Goal: Information Seeking & Learning: Learn about a topic

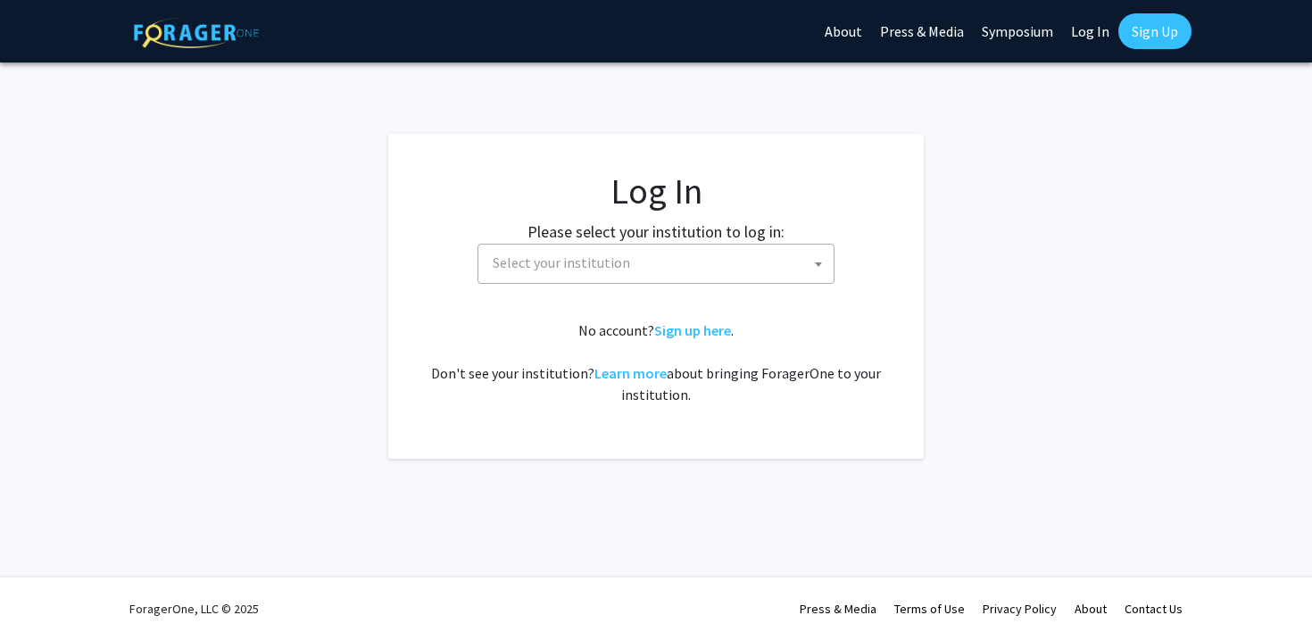
select select
click at [802, 269] on span "Select your institution" at bounding box center [659, 262] width 348 height 37
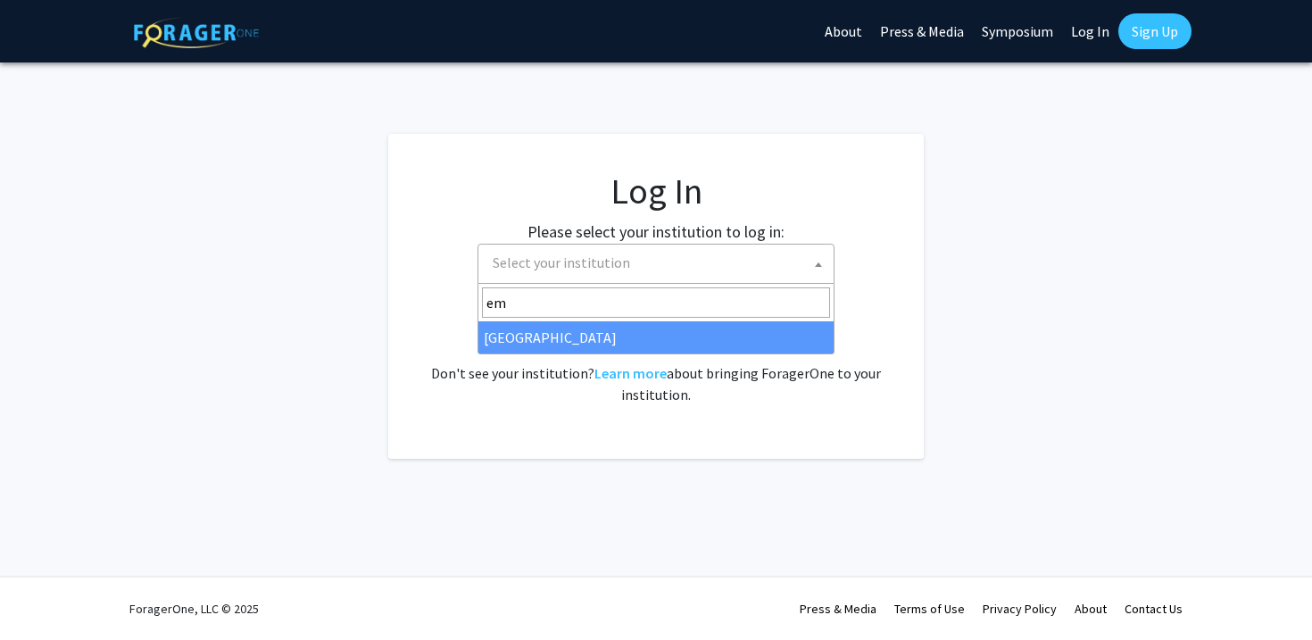
type input "em"
select select "12"
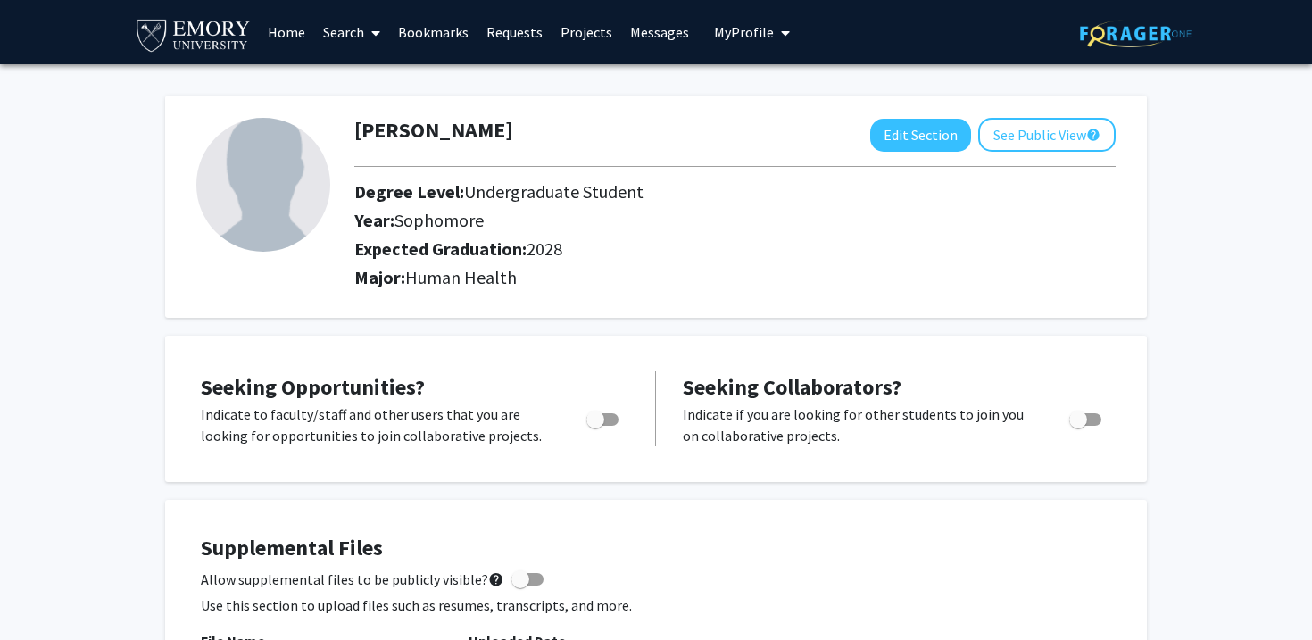
click at [350, 35] on link "Search" at bounding box center [351, 32] width 75 height 62
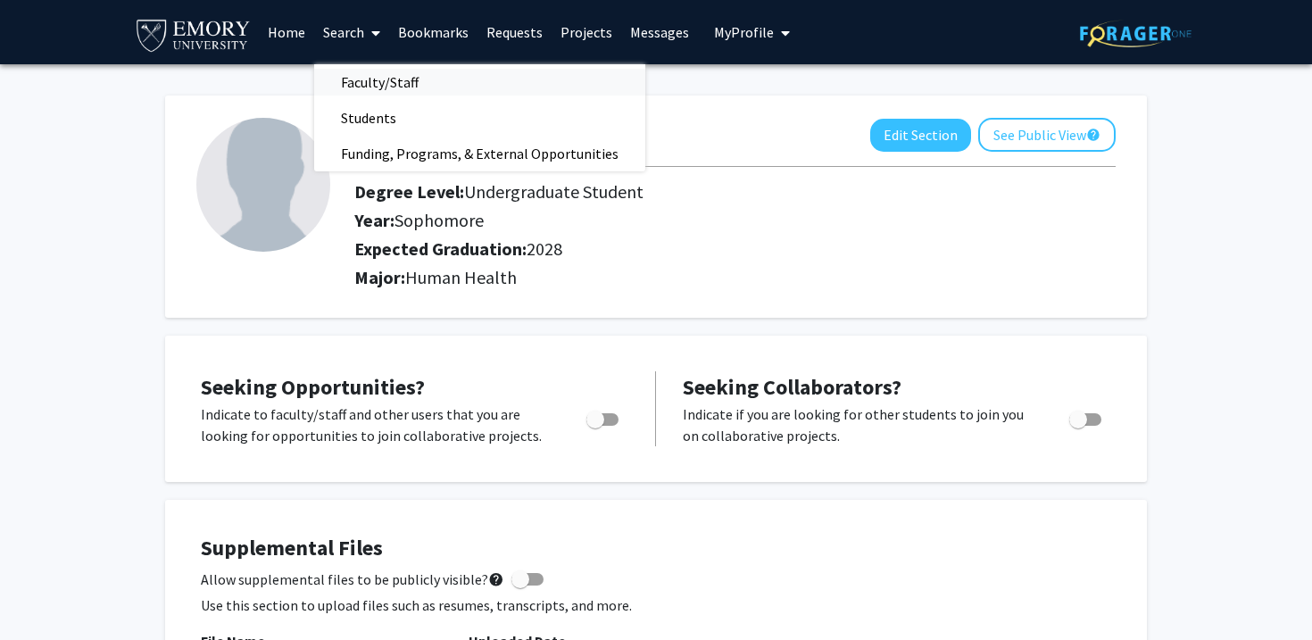
click at [377, 87] on span "Faculty/Staff" at bounding box center [379, 82] width 131 height 36
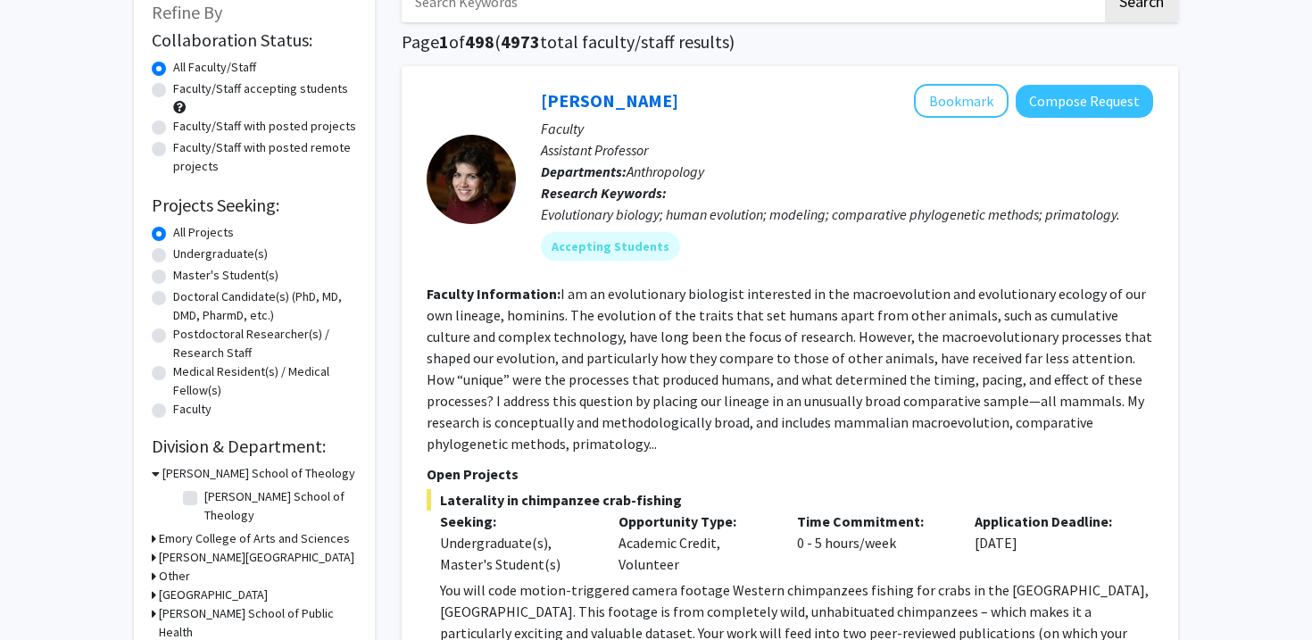
scroll to position [113, 0]
click at [222, 255] on label "Undergraduate(s)" at bounding box center [220, 254] width 95 height 19
click at [185, 255] on input "Undergraduate(s)" at bounding box center [179, 251] width 12 height 12
radio input "true"
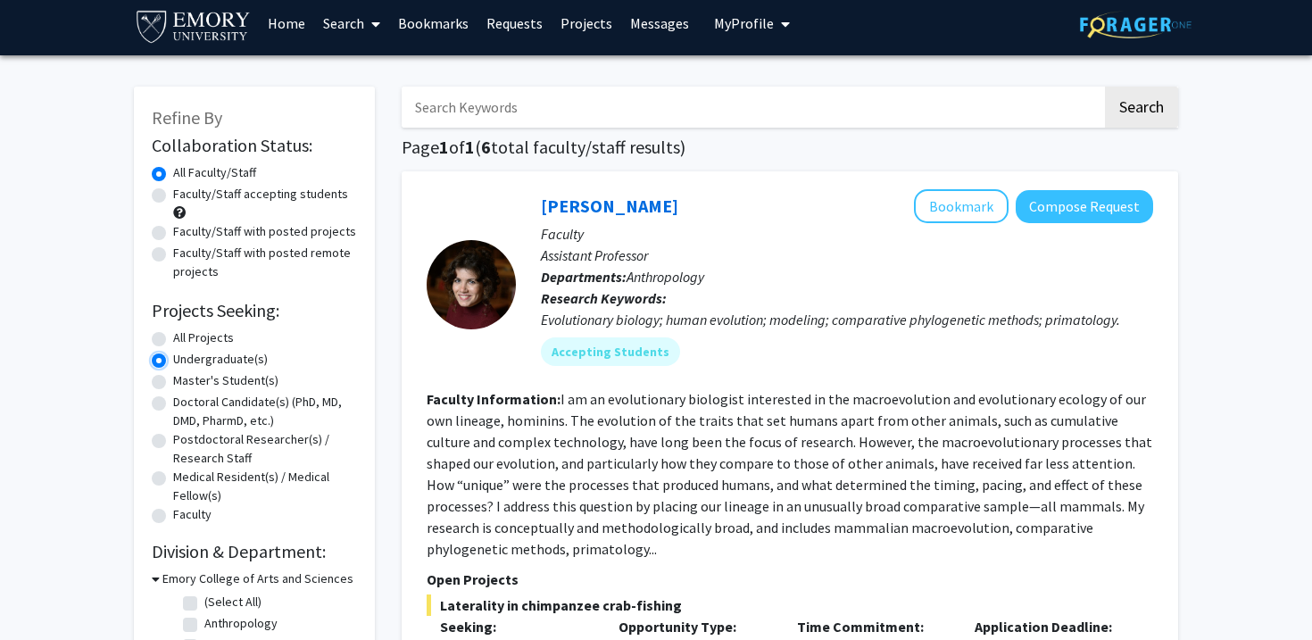
scroll to position [13, 0]
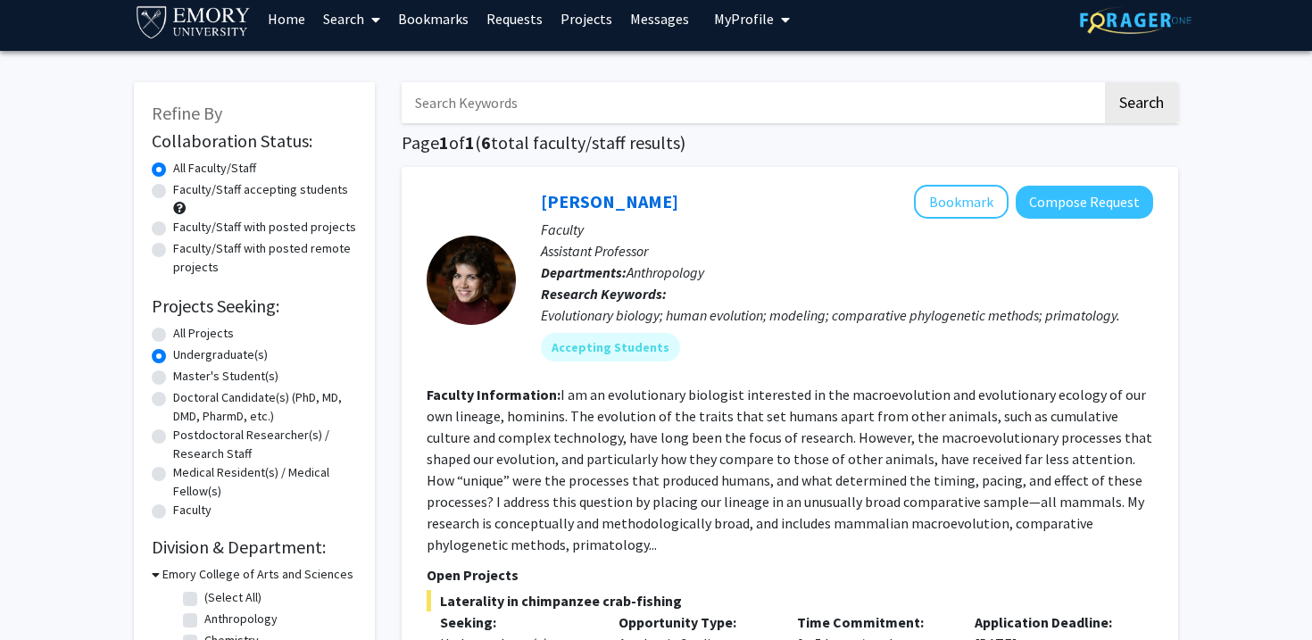
click at [213, 187] on label "Faculty/Staff accepting students" at bounding box center [260, 189] width 175 height 19
click at [185, 187] on input "Faculty/Staff accepting students" at bounding box center [179, 186] width 12 height 12
radio input "true"
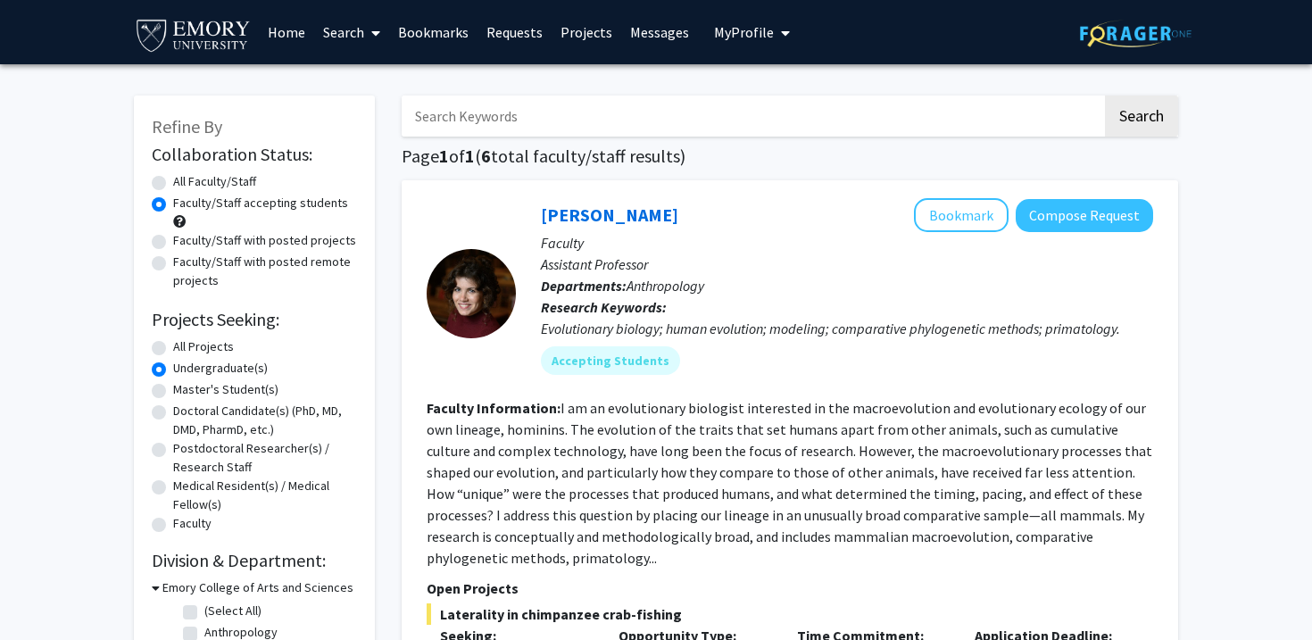
click at [173, 239] on label "Faculty/Staff with posted projects" at bounding box center [264, 240] width 183 height 19
click at [173, 239] on input "Faculty/Staff with posted projects" at bounding box center [179, 237] width 12 height 12
radio input "true"
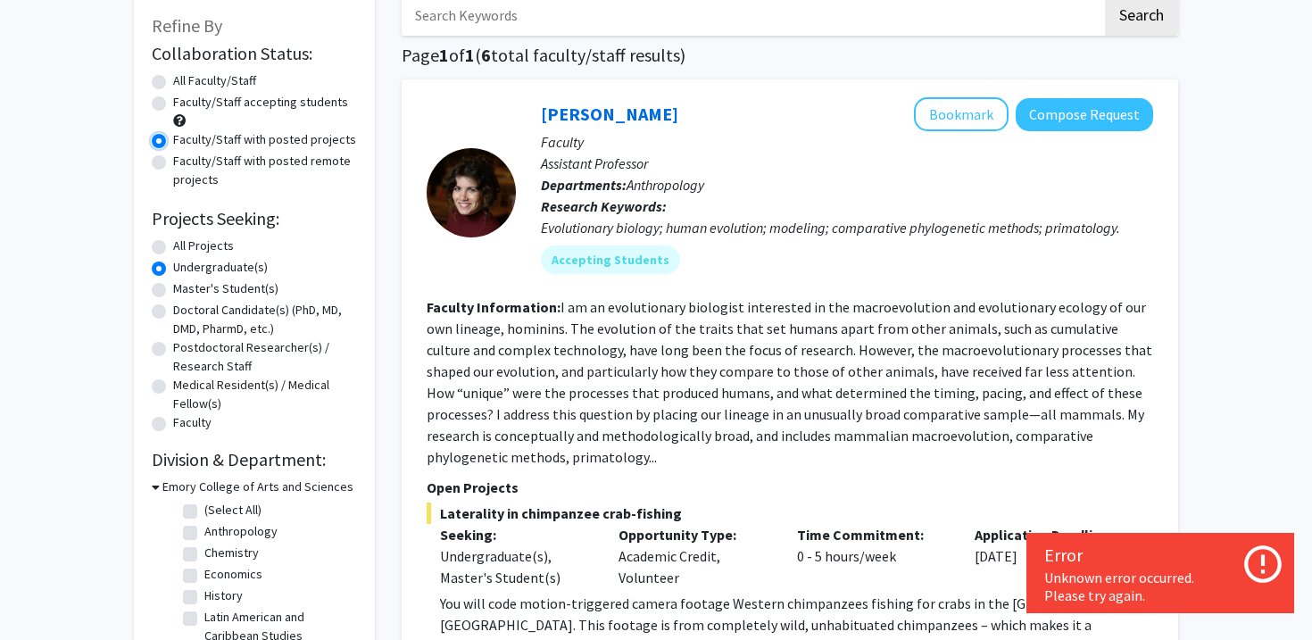
scroll to position [103, 0]
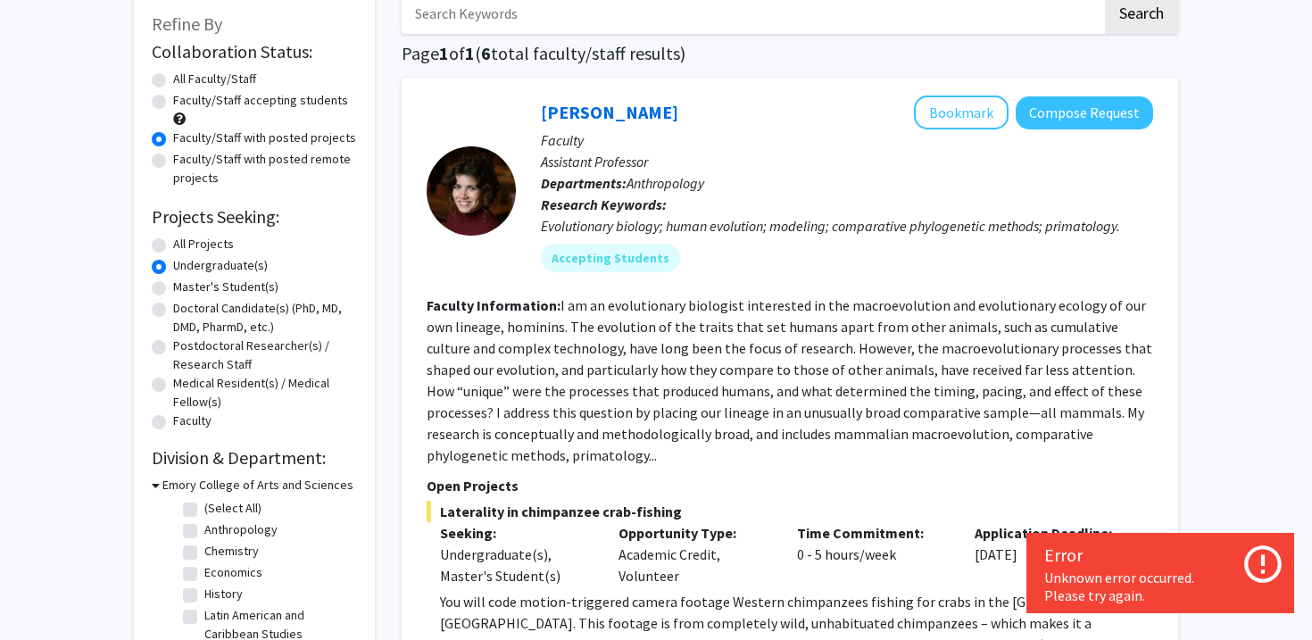
click at [173, 248] on label "All Projects" at bounding box center [203, 244] width 61 height 19
click at [173, 246] on input "All Projects" at bounding box center [179, 241] width 12 height 12
radio input "true"
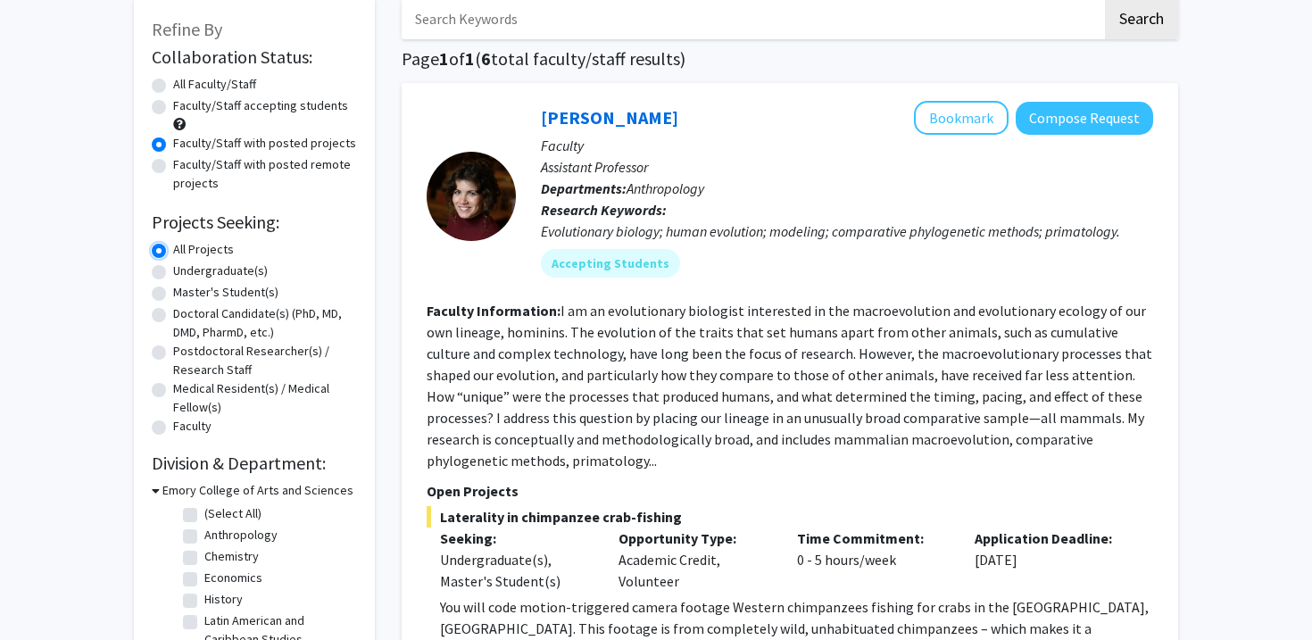
scroll to position [30, 0]
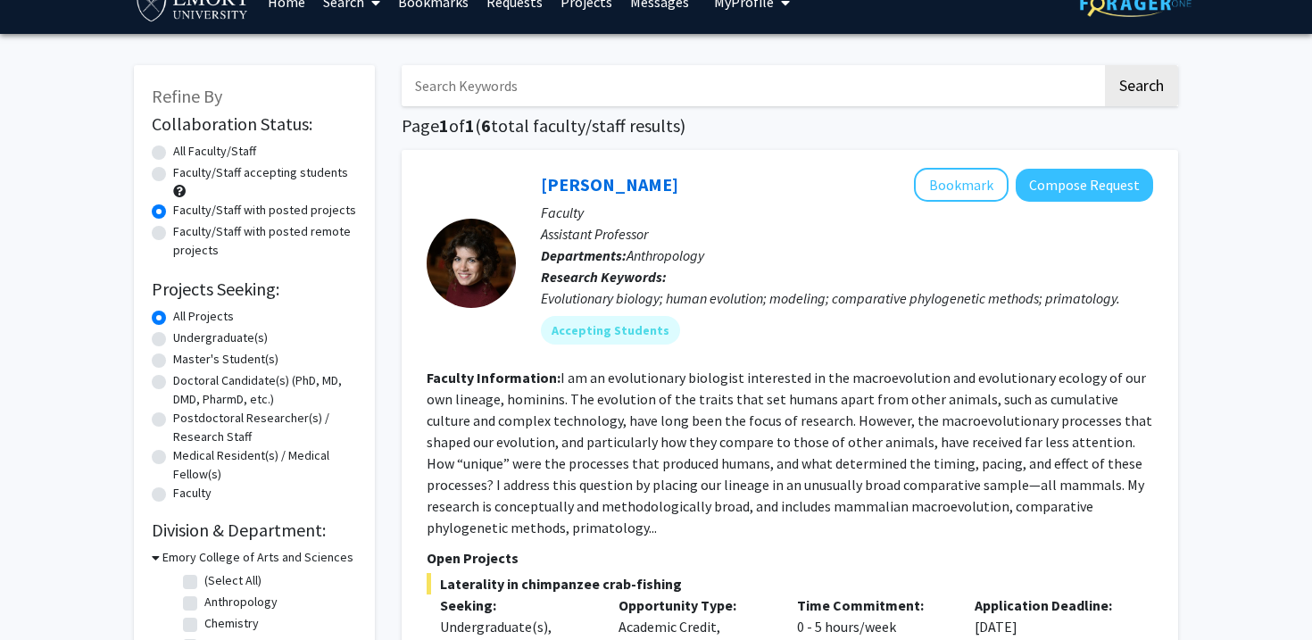
click at [173, 213] on label "Faculty/Staff with posted projects" at bounding box center [264, 210] width 183 height 19
click at [173, 212] on input "Faculty/Staff with posted projects" at bounding box center [179, 207] width 12 height 12
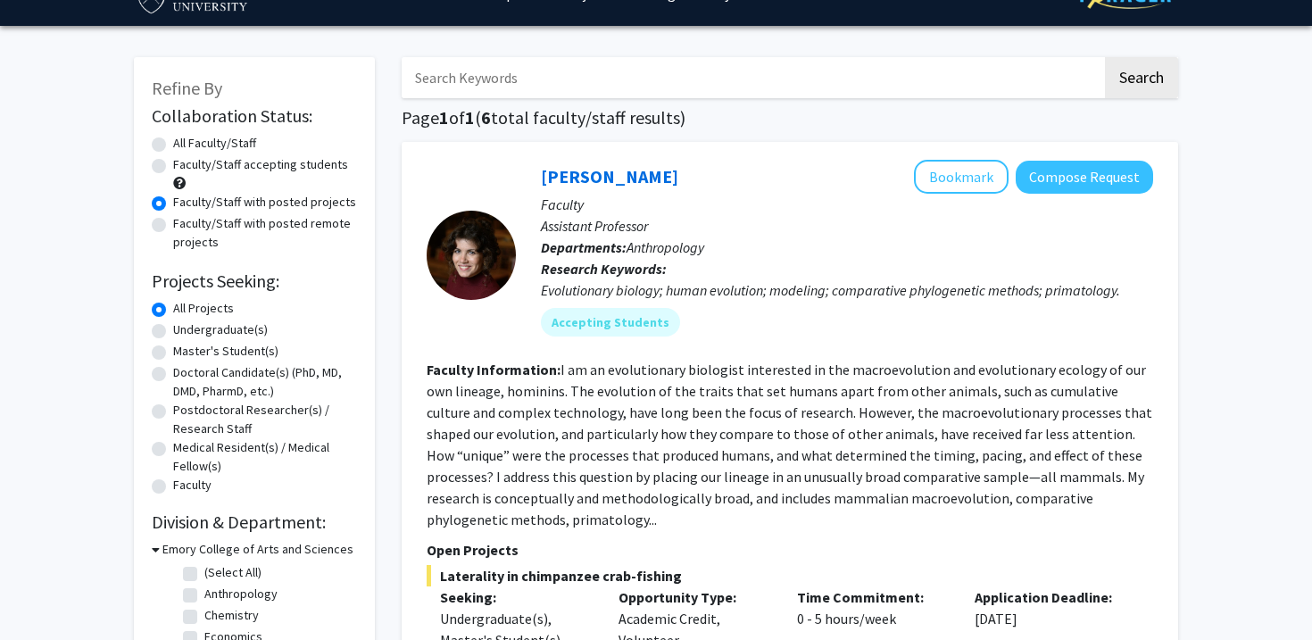
click at [173, 149] on label "All Faculty/Staff" at bounding box center [214, 143] width 83 height 19
click at [173, 145] on input "All Faculty/Staff" at bounding box center [179, 140] width 12 height 12
radio input "true"
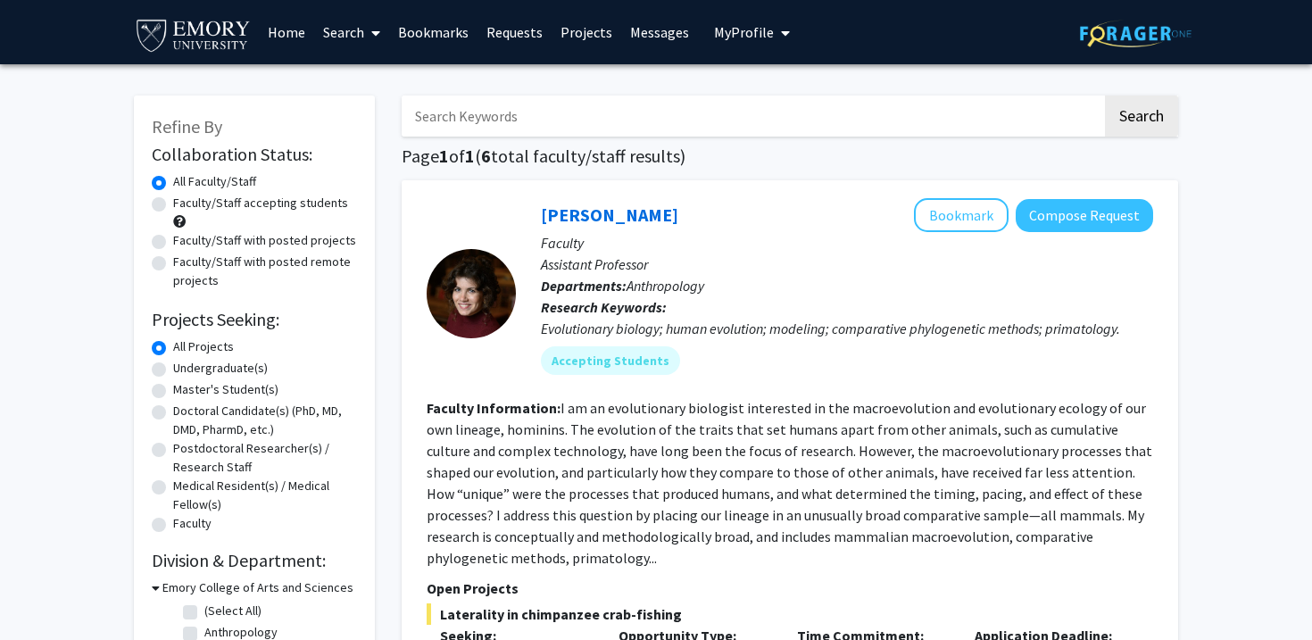
click at [466, 106] on input "Search Keywords" at bounding box center [751, 115] width 700 height 41
type input "health"
click at [1105, 95] on button "Search" at bounding box center [1141, 115] width 73 height 41
click at [1147, 132] on button "Search" at bounding box center [1141, 115] width 73 height 41
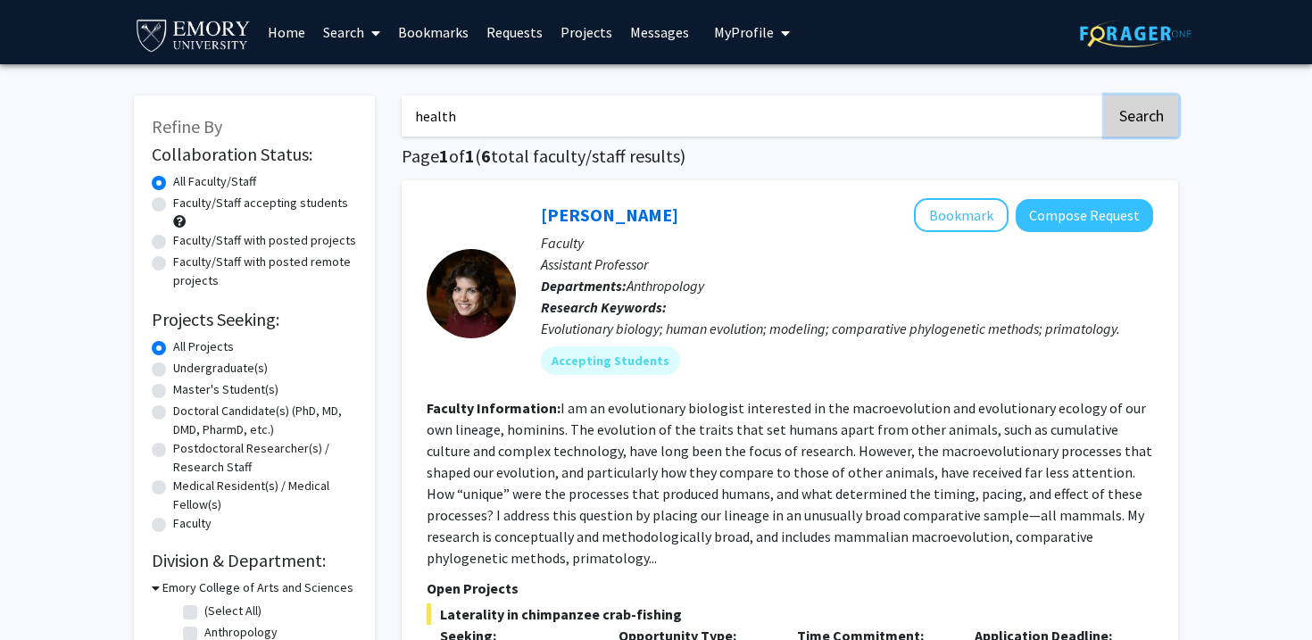
click at [1147, 132] on button "Search" at bounding box center [1141, 115] width 73 height 41
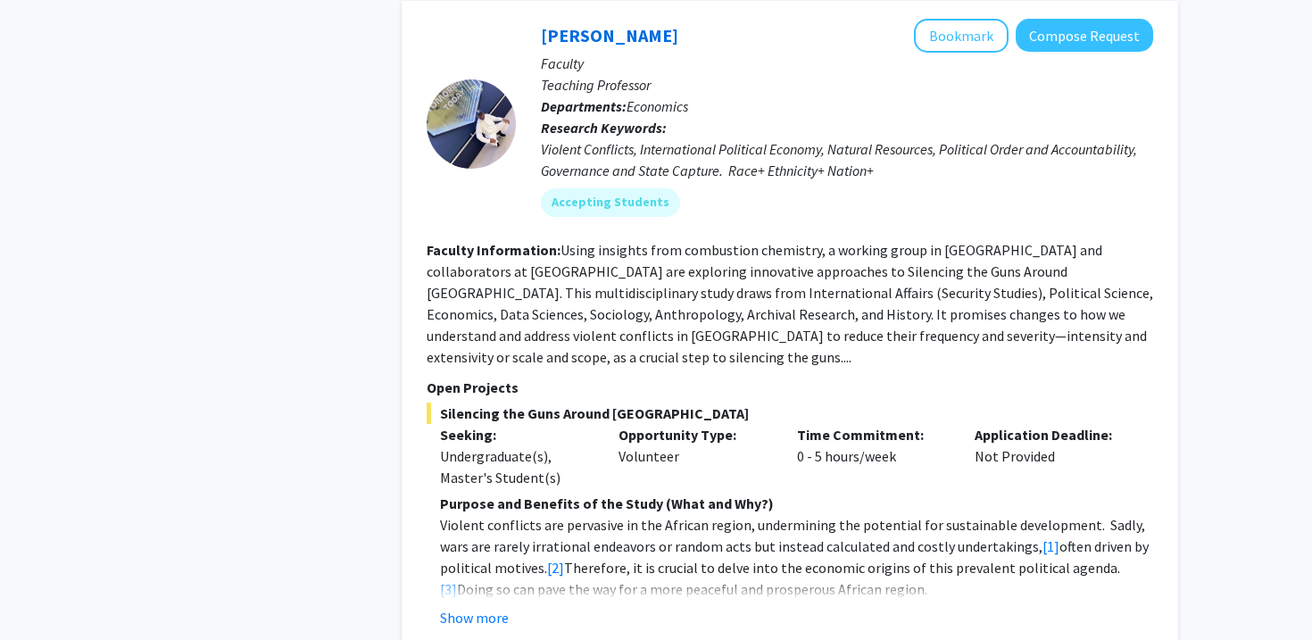
scroll to position [4054, 0]
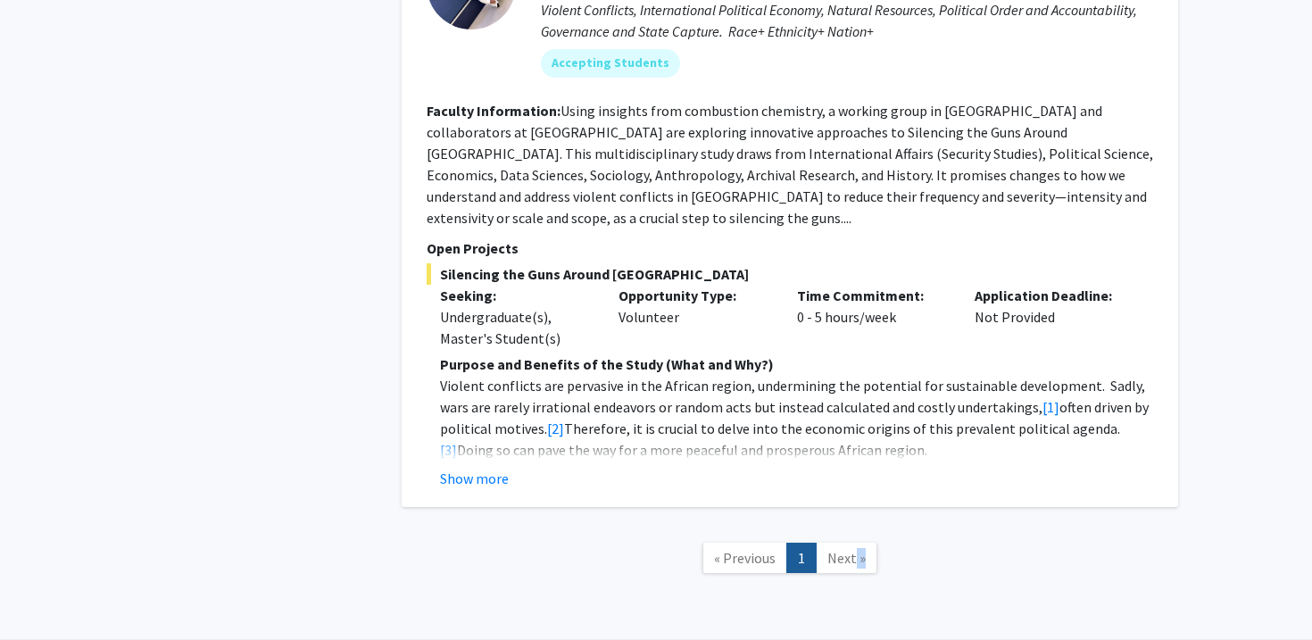
click at [852, 542] on link "Next »" at bounding box center [846, 557] width 62 height 31
